Goal: Task Accomplishment & Management: Manage account settings

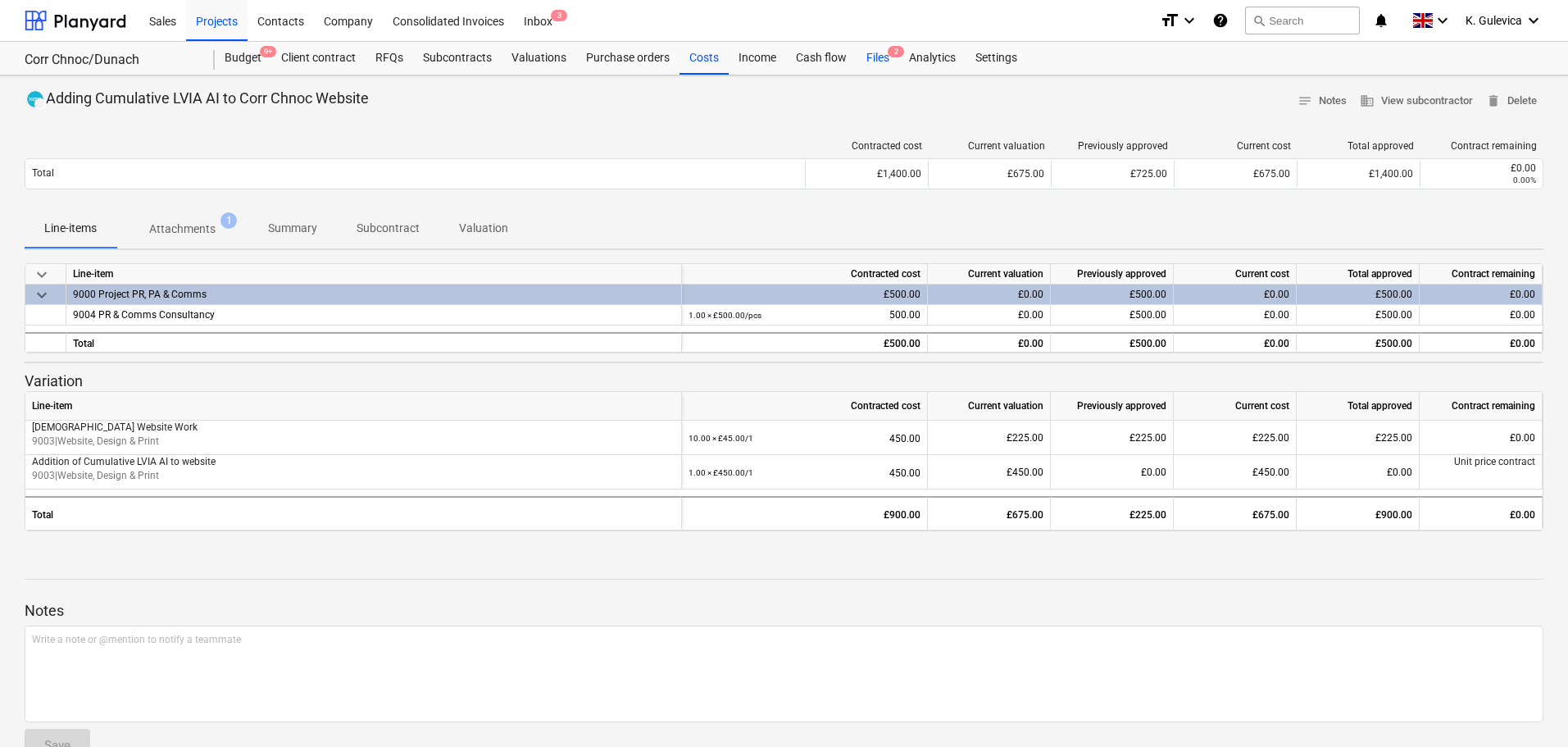
click at [880, 57] on div "Files 2" at bounding box center [878, 58] width 43 height 33
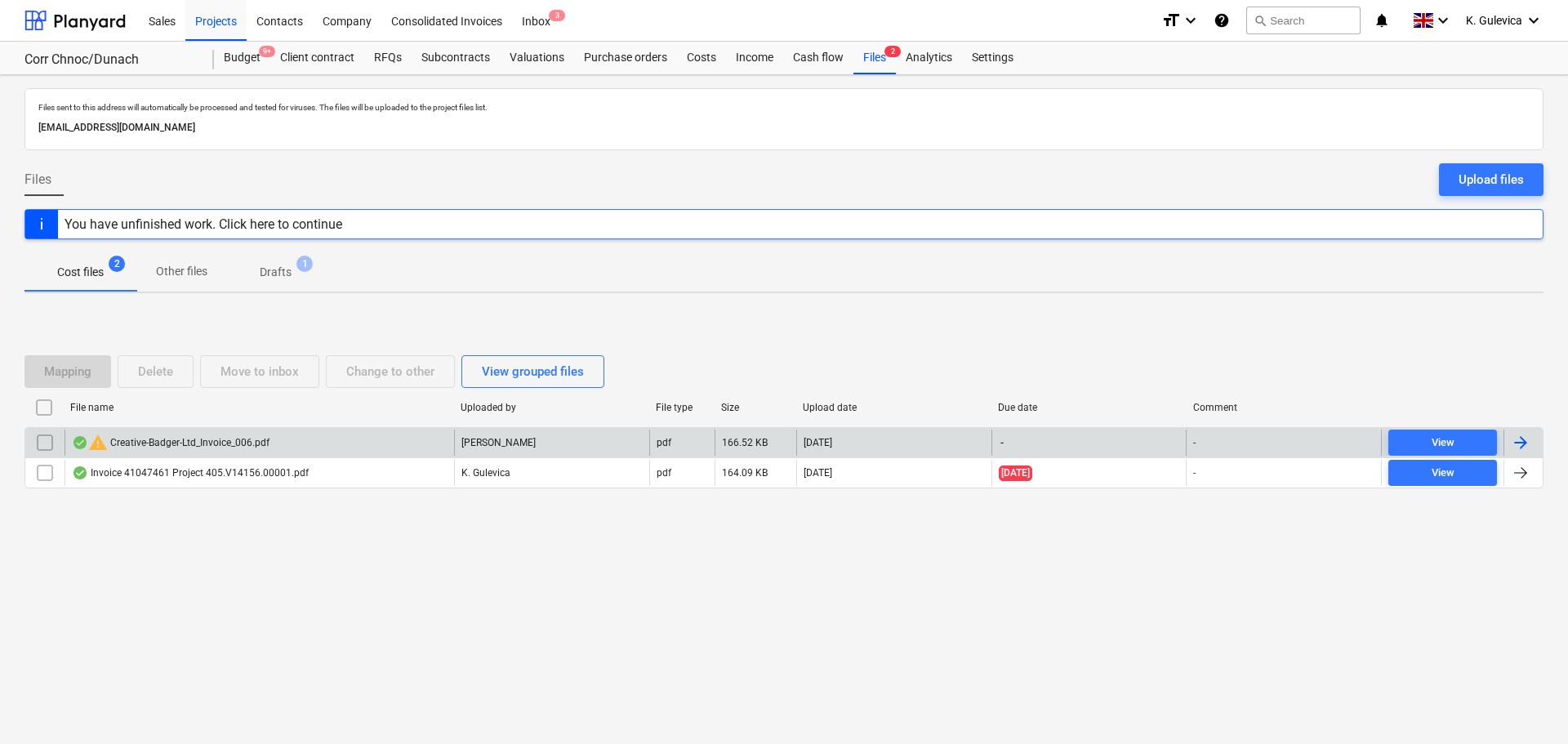
click at [205, 437] on div "warning Creative-Badger-Ltd_Invoice_006.pdf" at bounding box center [170, 443] width 197 height 19
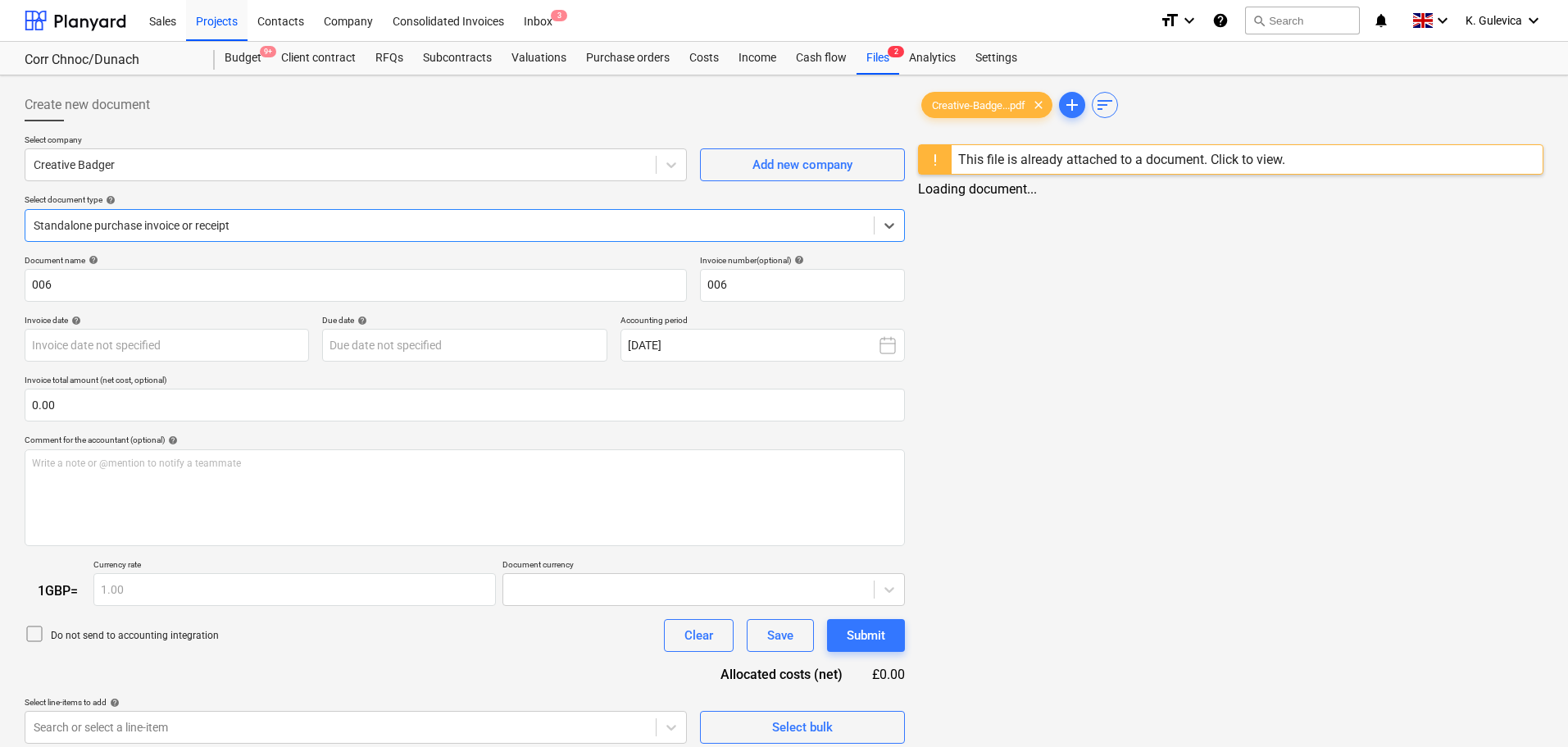
type input "006"
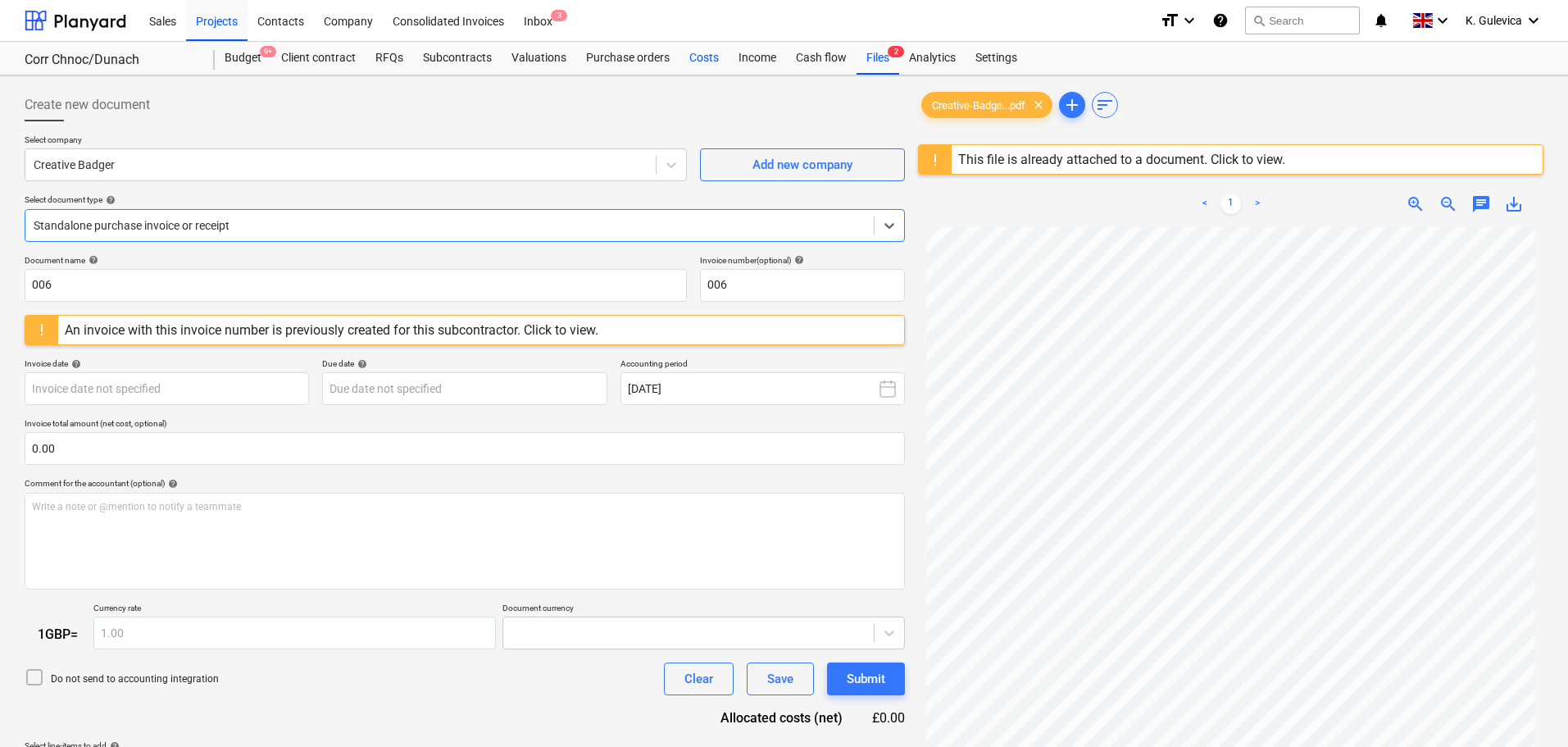
click at [698, 52] on div "Costs" at bounding box center [704, 58] width 49 height 33
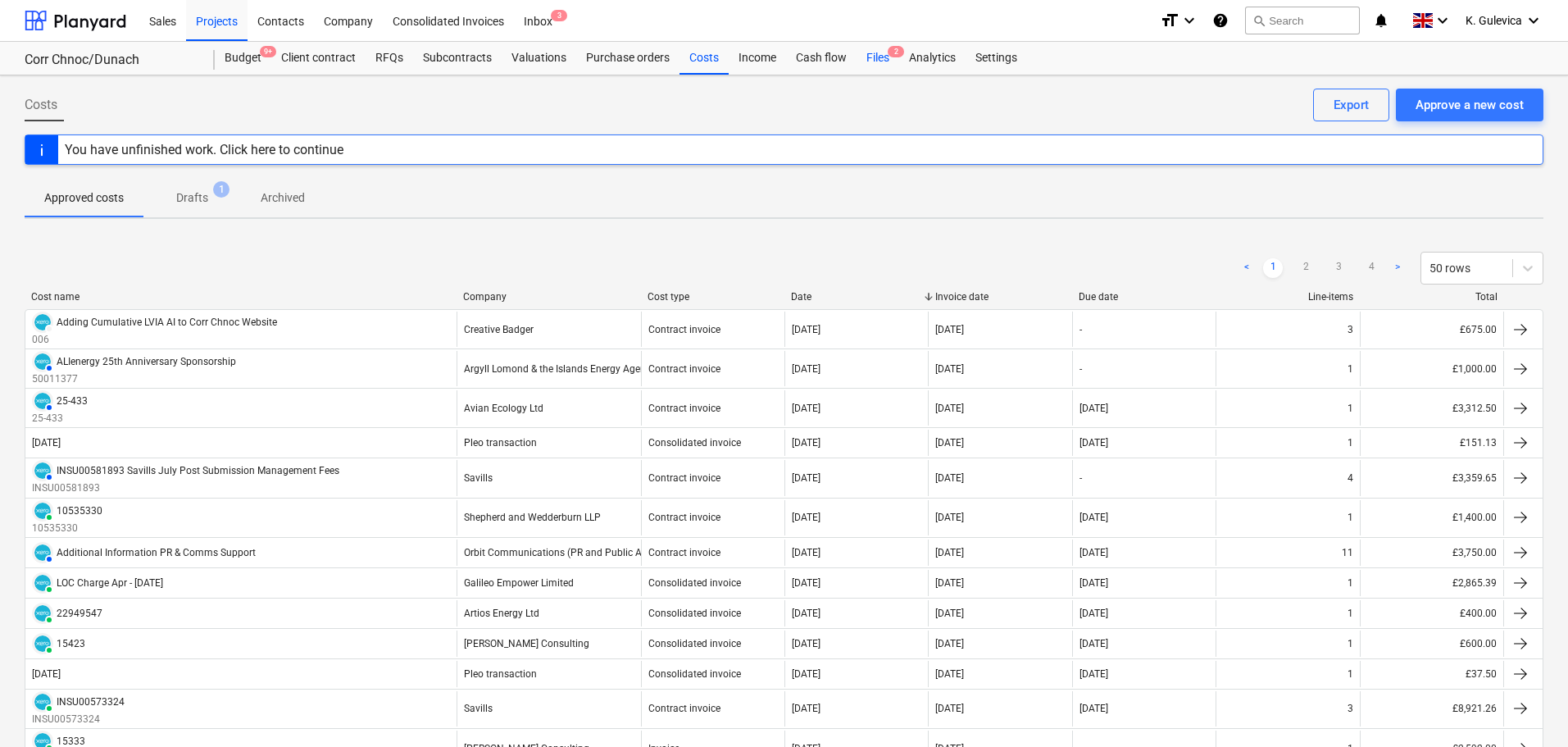
click at [879, 52] on div "Files 2" at bounding box center [878, 58] width 43 height 33
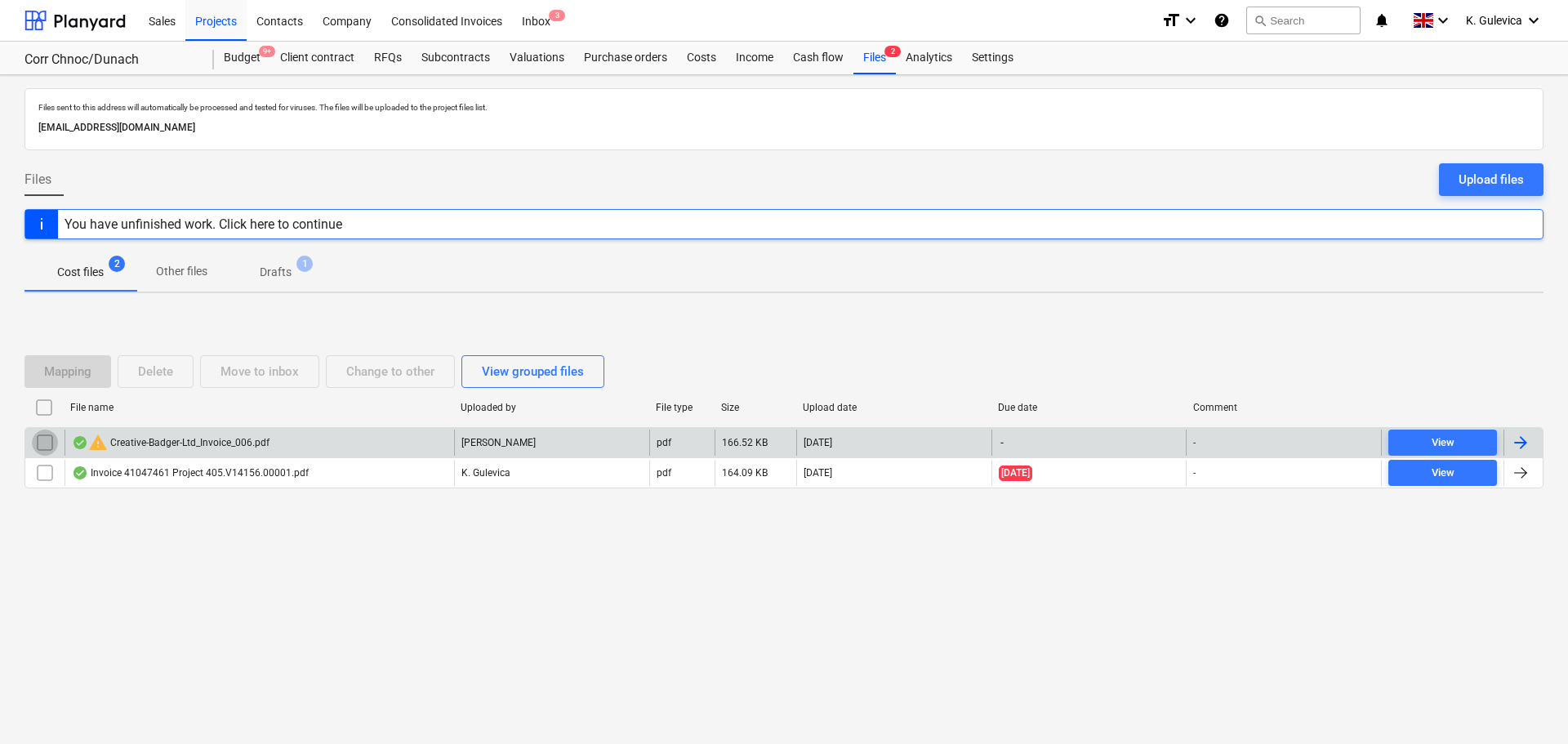
click at [42, 439] on input "checkbox" at bounding box center [44, 443] width 26 height 26
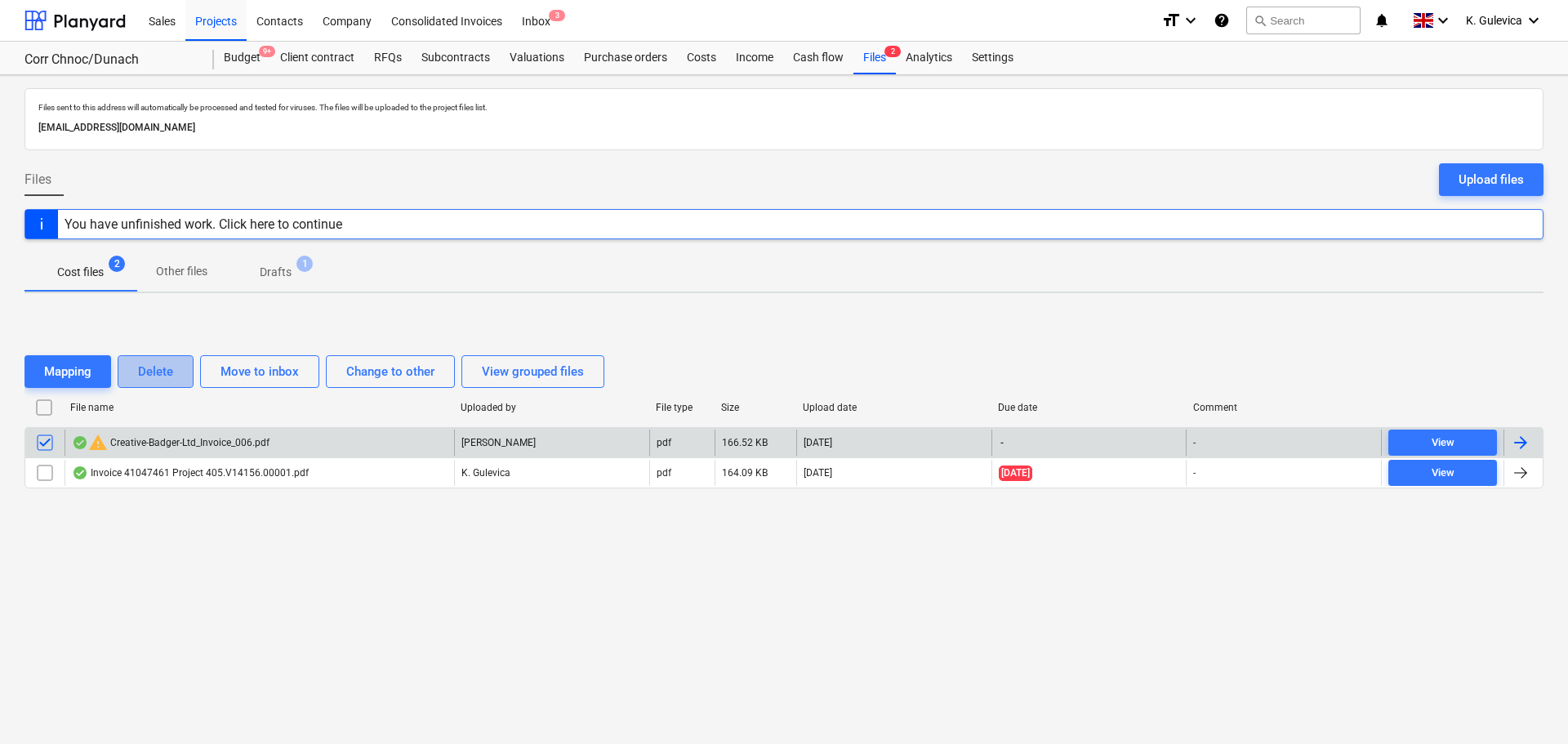
click at [147, 380] on div "Delete" at bounding box center [155, 371] width 35 height 21
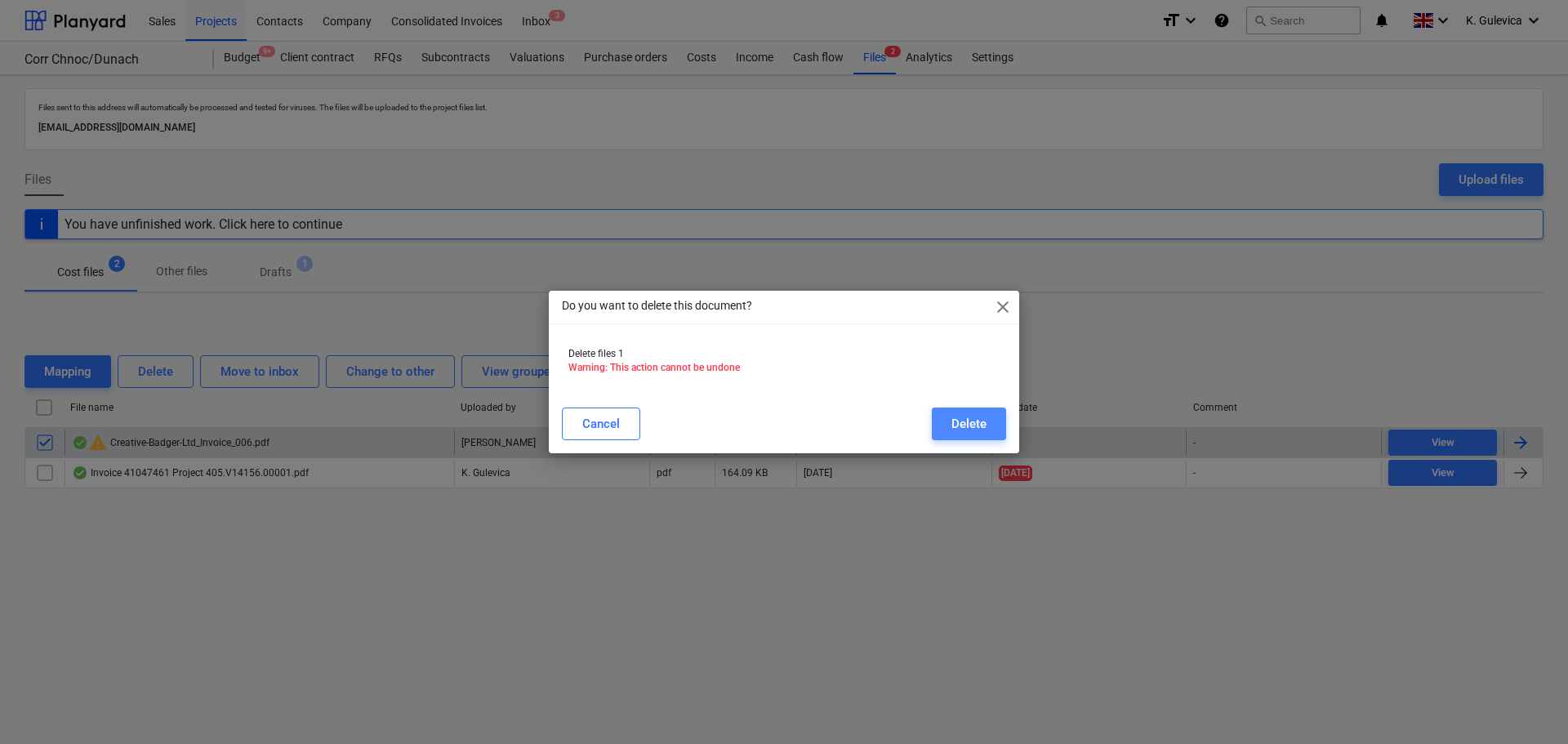
click at [970, 416] on div "Delete" at bounding box center [970, 423] width 35 height 21
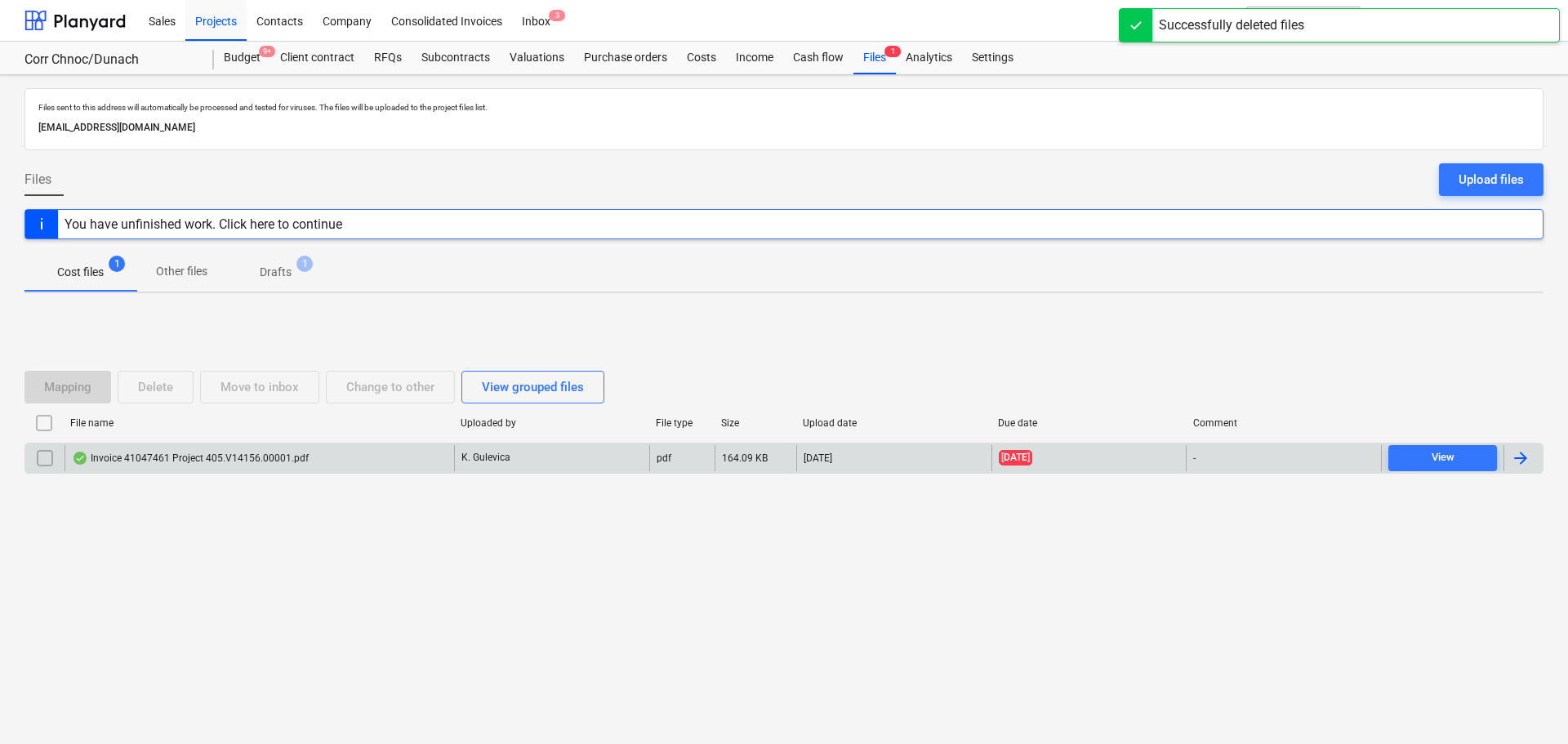
click at [312, 463] on div "Invoice 41047461 Project 405.V14156.00001.pdf" at bounding box center [259, 458] width 389 height 26
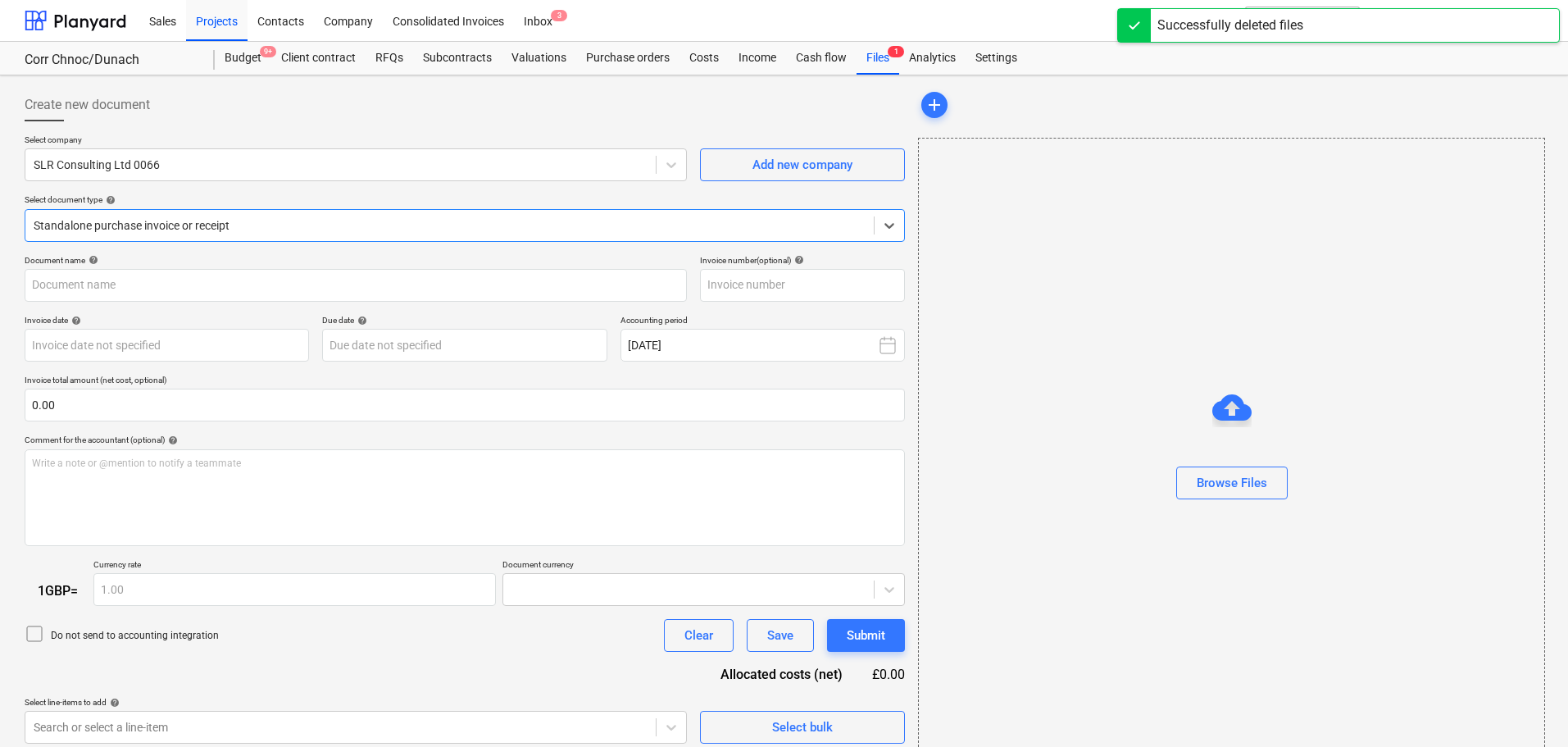
type input "41047461"
type input "01 Aug 2025"
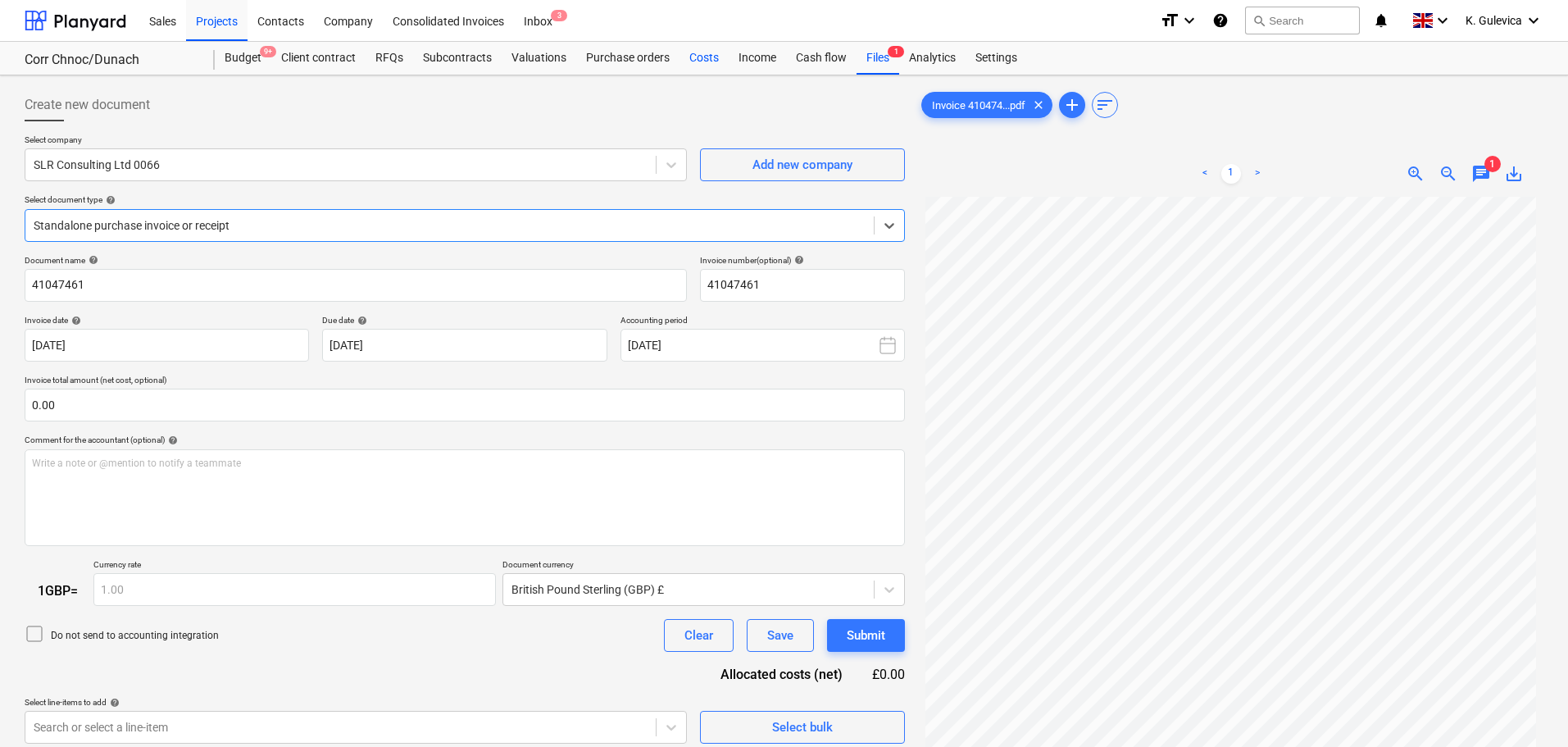
click at [707, 63] on div "Costs" at bounding box center [704, 58] width 49 height 33
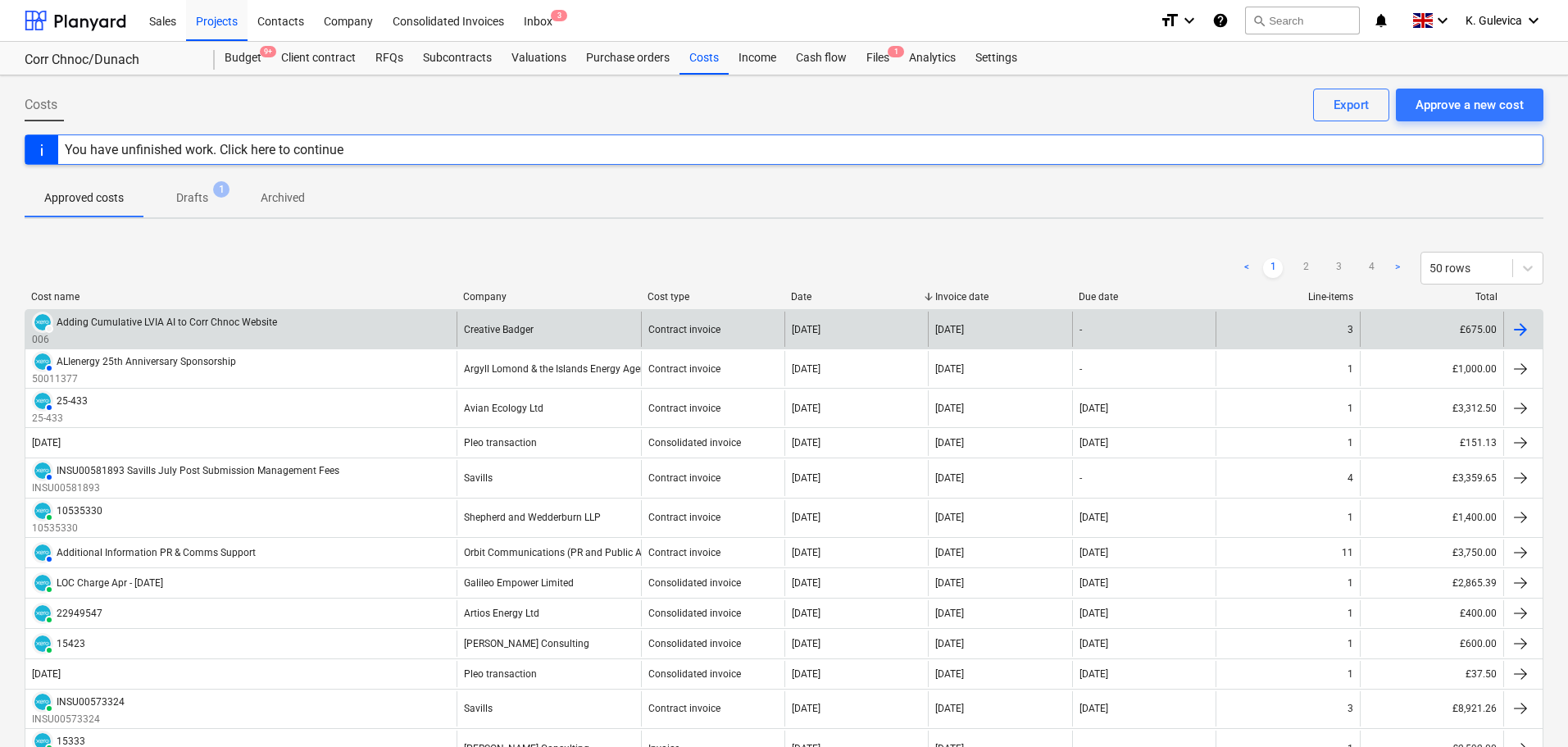
click at [249, 336] on p "006" at bounding box center [154, 340] width 245 height 14
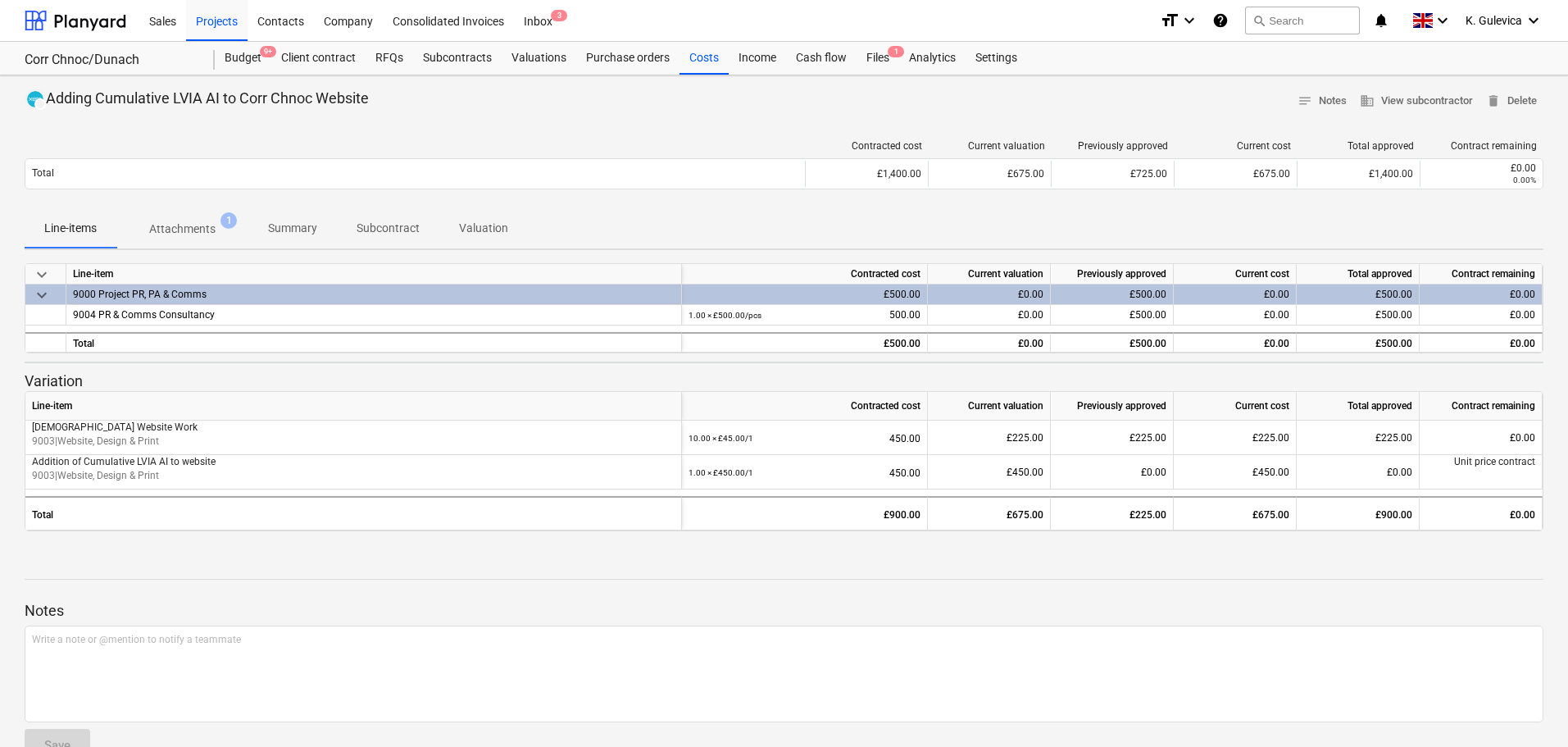
click at [310, 229] on p "Summary" at bounding box center [292, 228] width 49 height 17
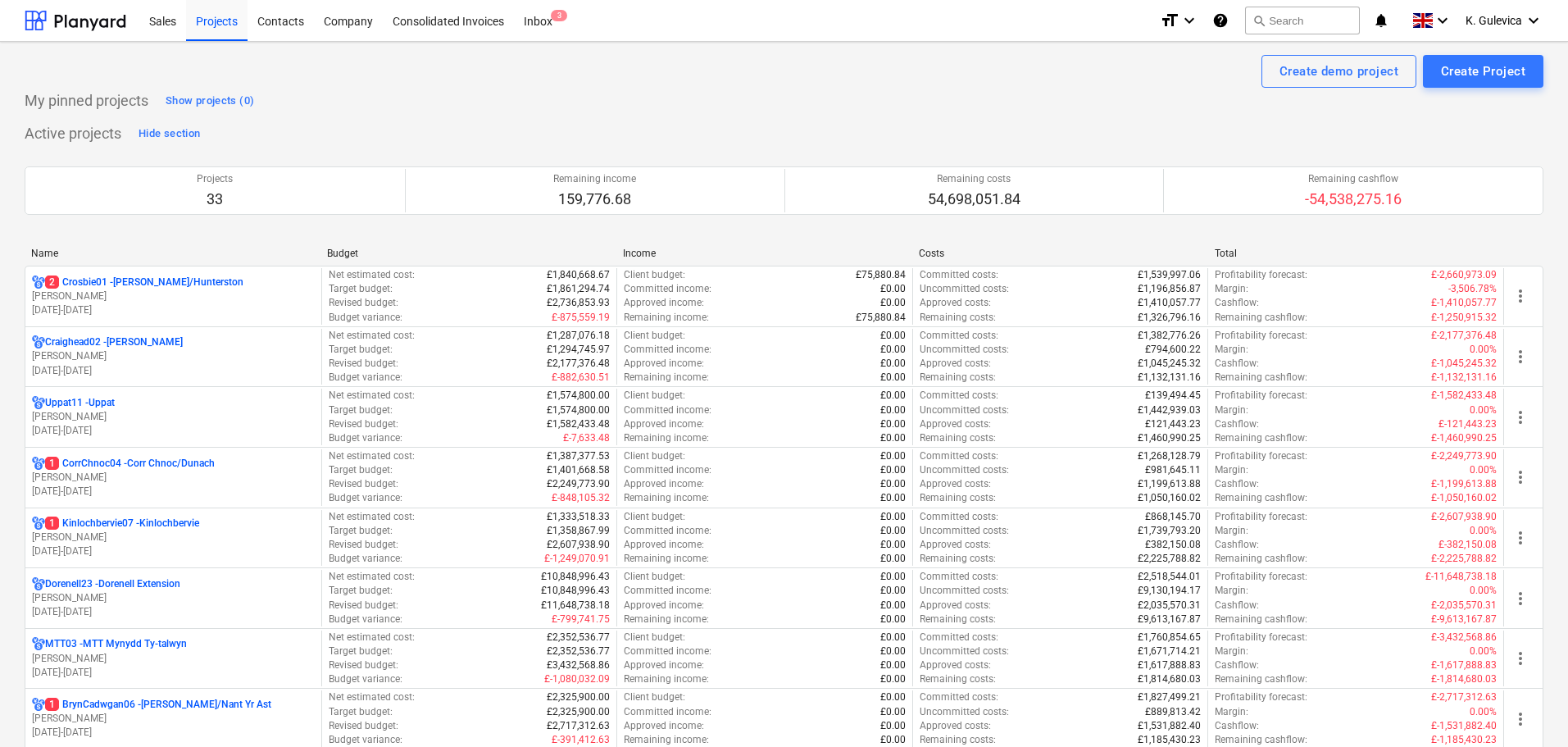
click at [206, 299] on p "[PERSON_NAME]" at bounding box center [174, 296] width 283 height 14
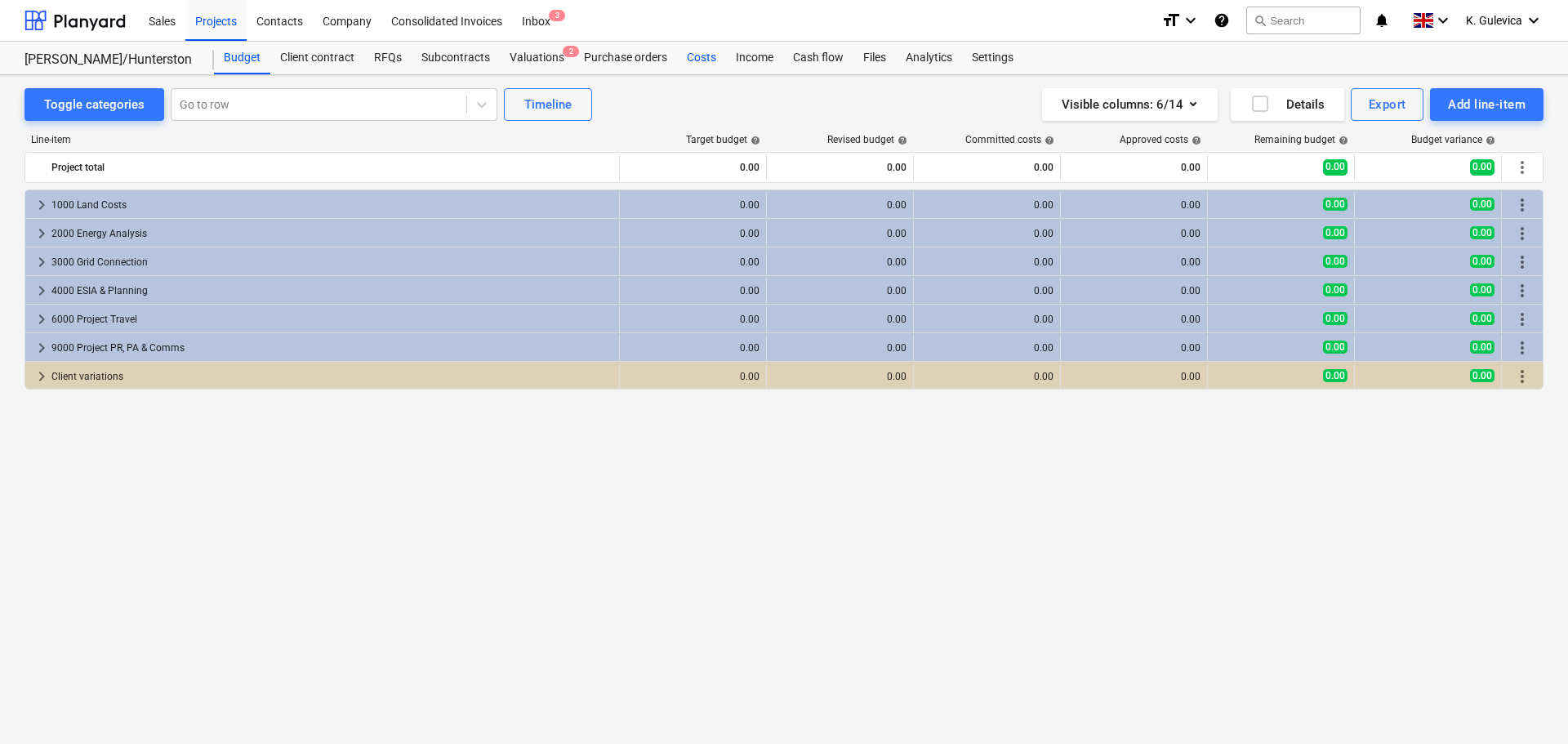
click at [702, 51] on div "Costs" at bounding box center [702, 58] width 49 height 33
